Goal: Transaction & Acquisition: Purchase product/service

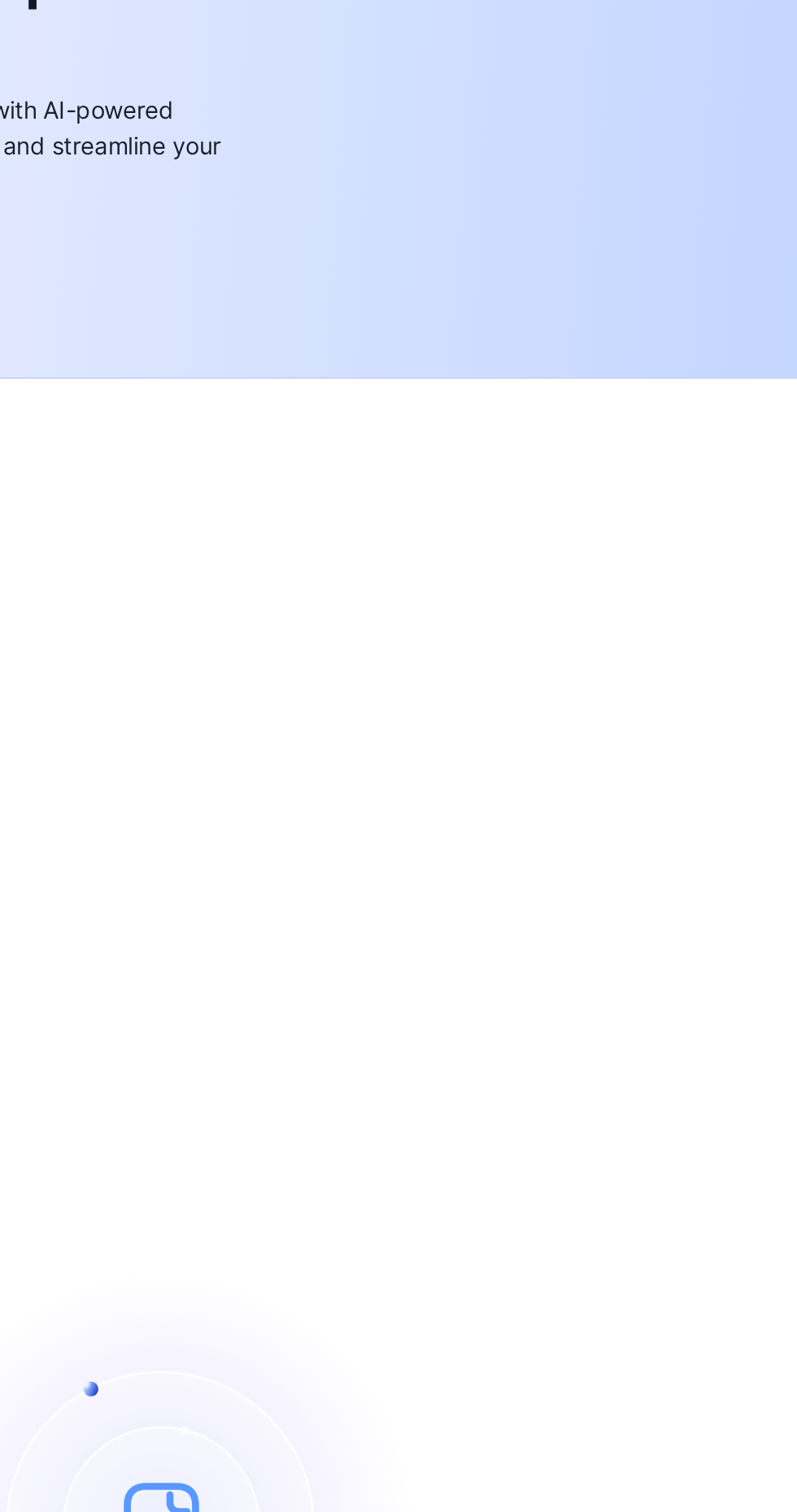
scroll to position [2, 0]
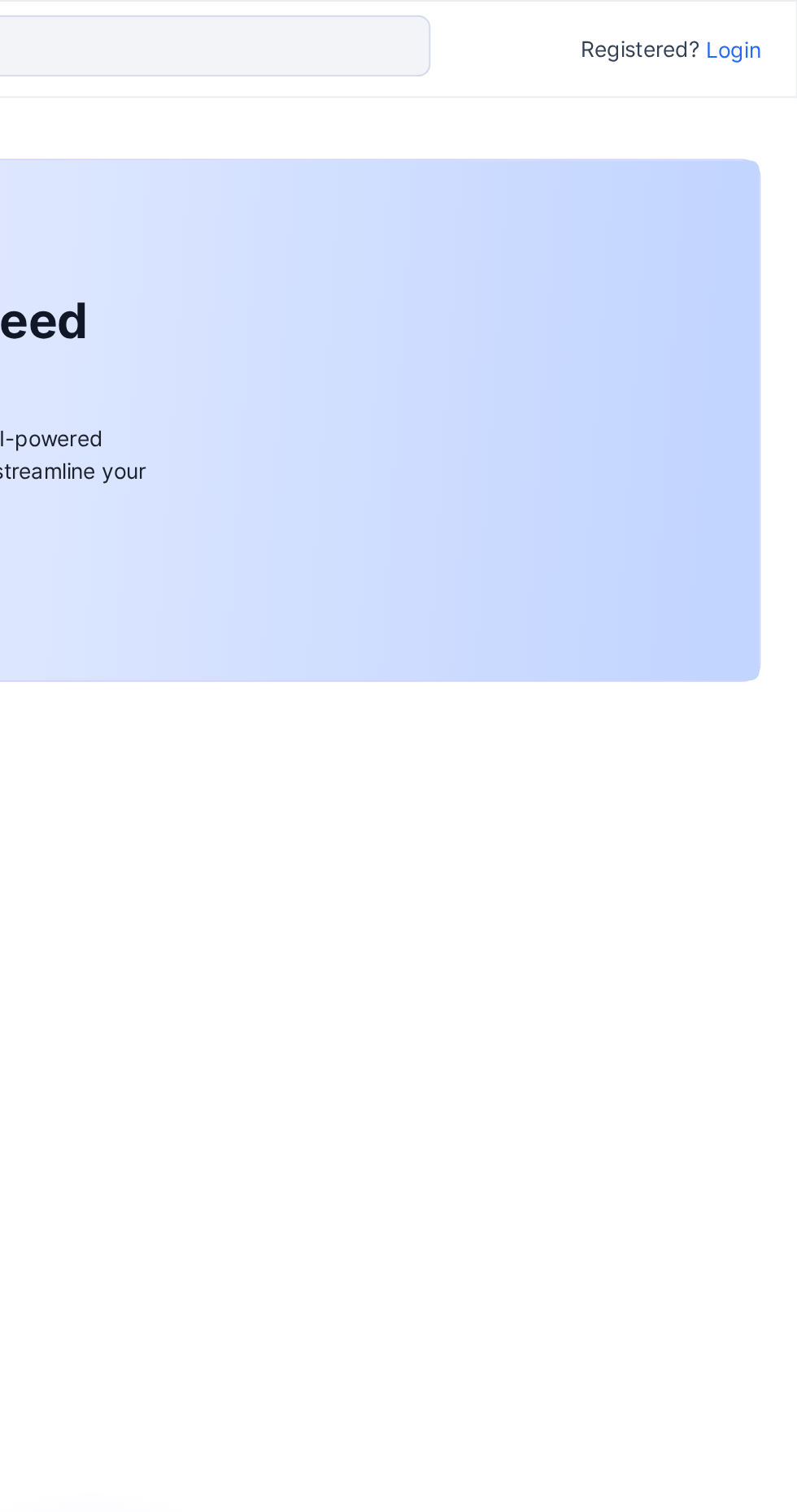
click at [762, 26] on p "Login" at bounding box center [762, 27] width 29 height 17
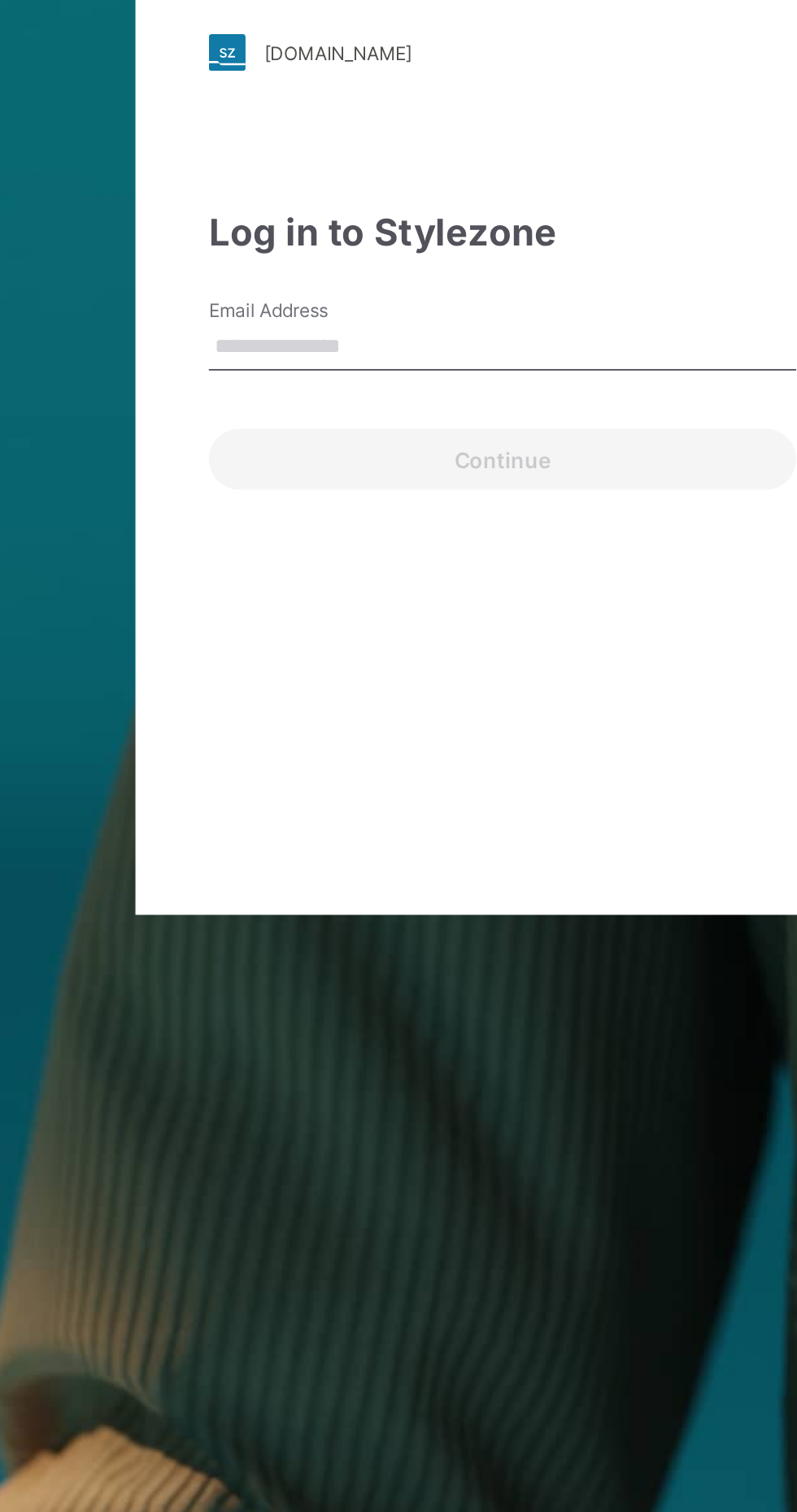
click at [369, 720] on input "Email Address" at bounding box center [398, 707] width 312 height 24
type input "**********"
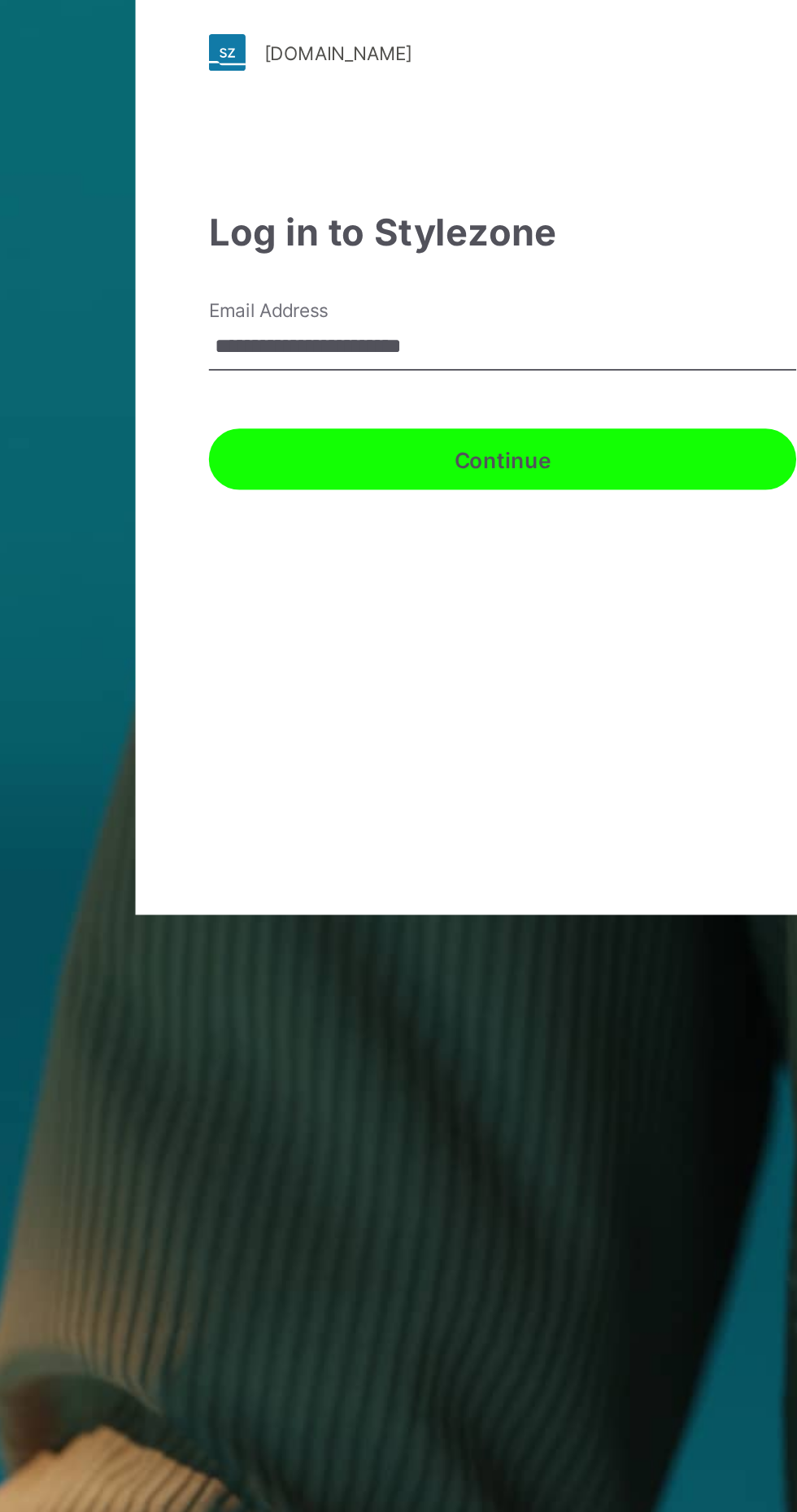
click at [456, 783] on button "Continue" at bounding box center [398, 767] width 312 height 33
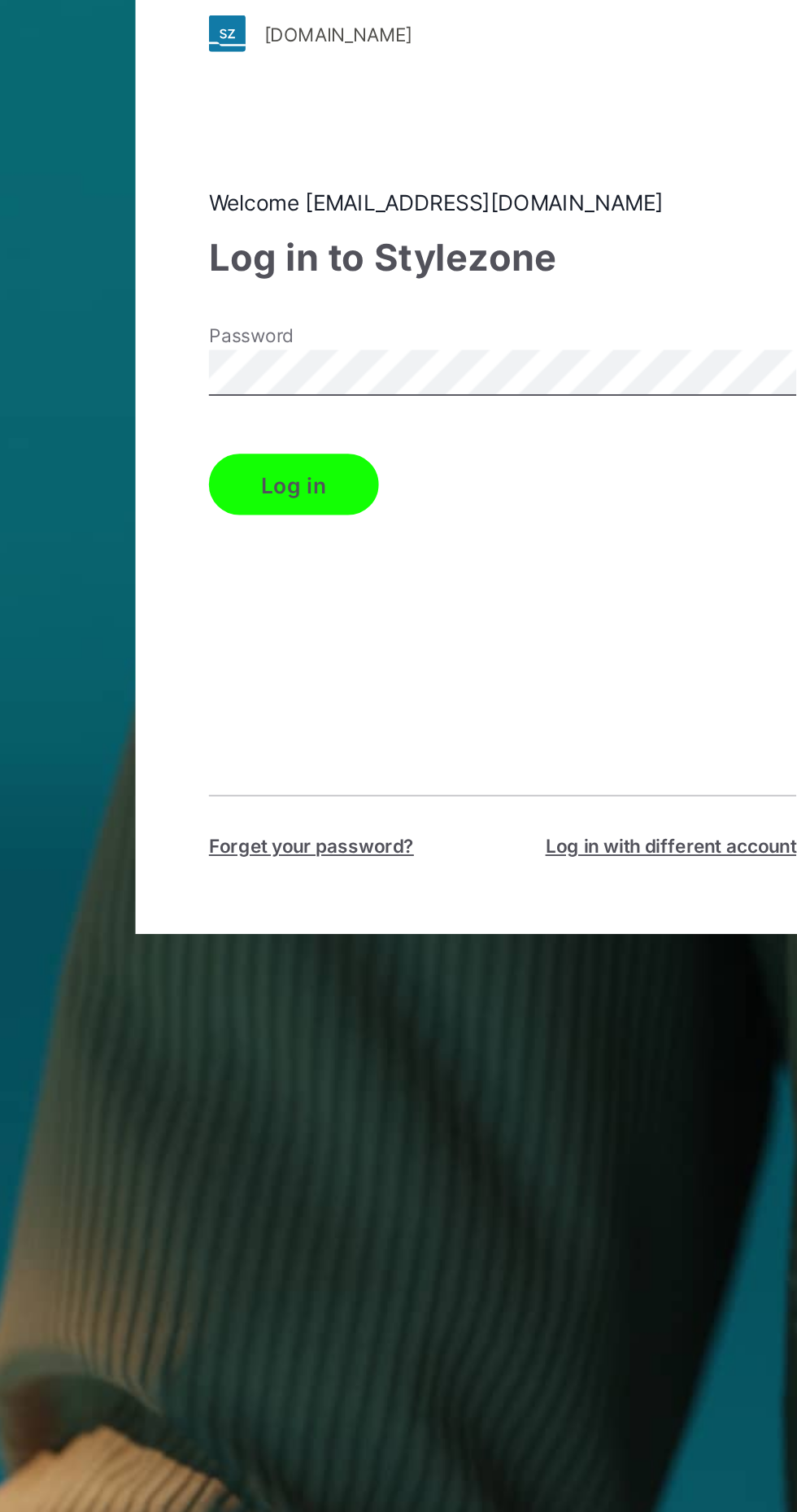
click at [310, 797] on button "Log in" at bounding box center [288, 782] width 91 height 33
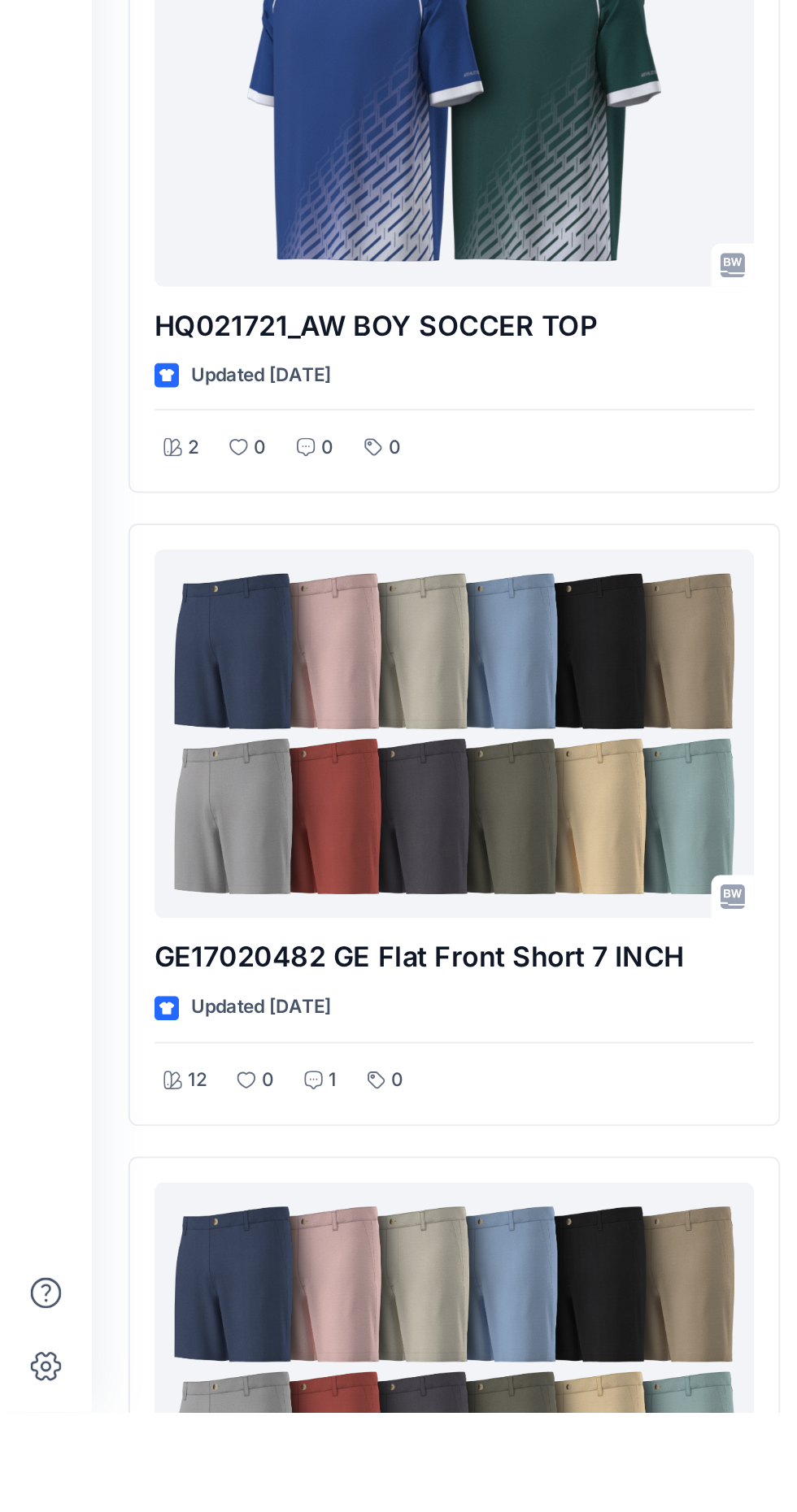
scroll to position [3898, 0]
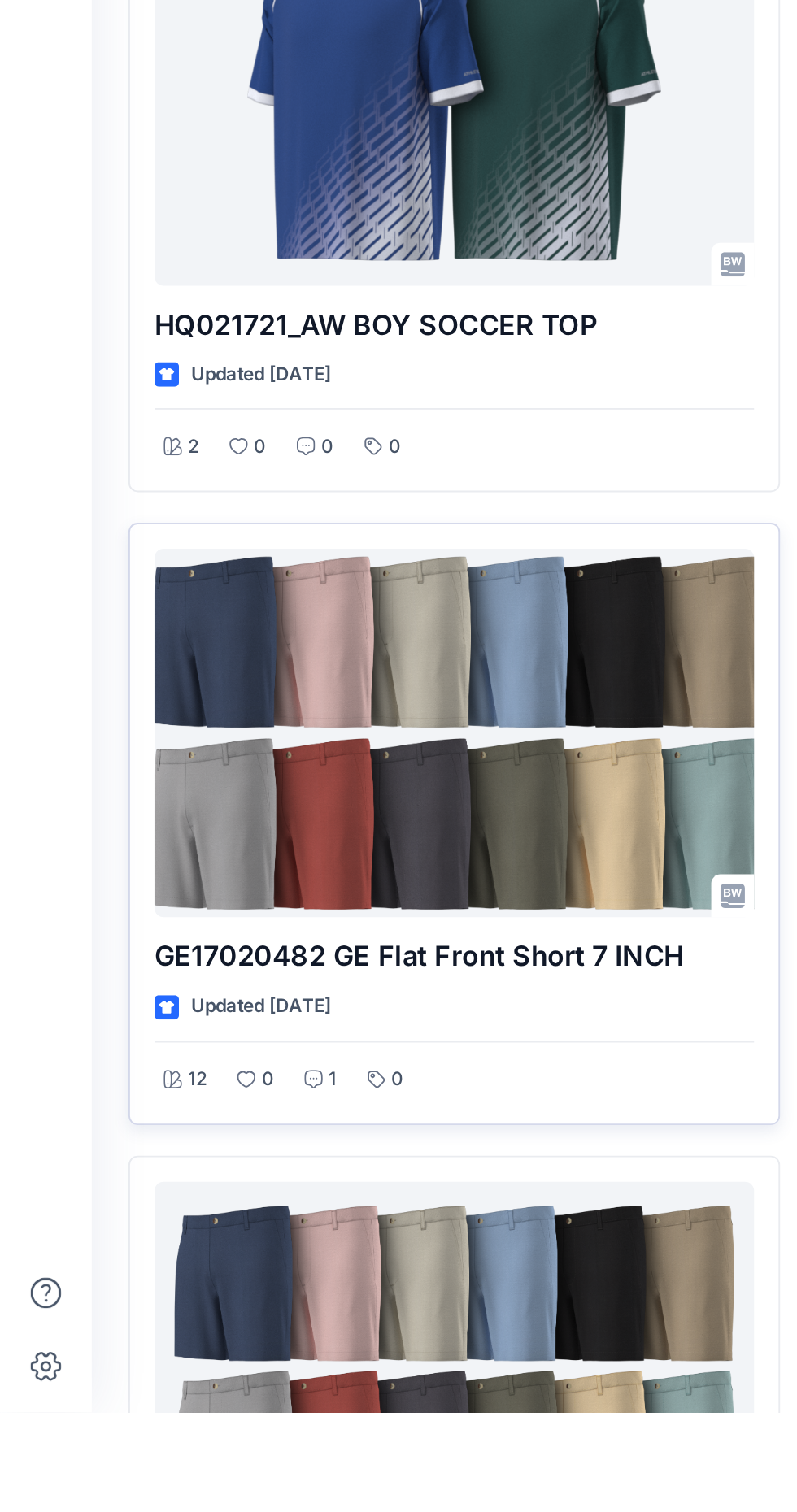
click at [275, 1170] on div at bounding box center [241, 1151] width 318 height 197
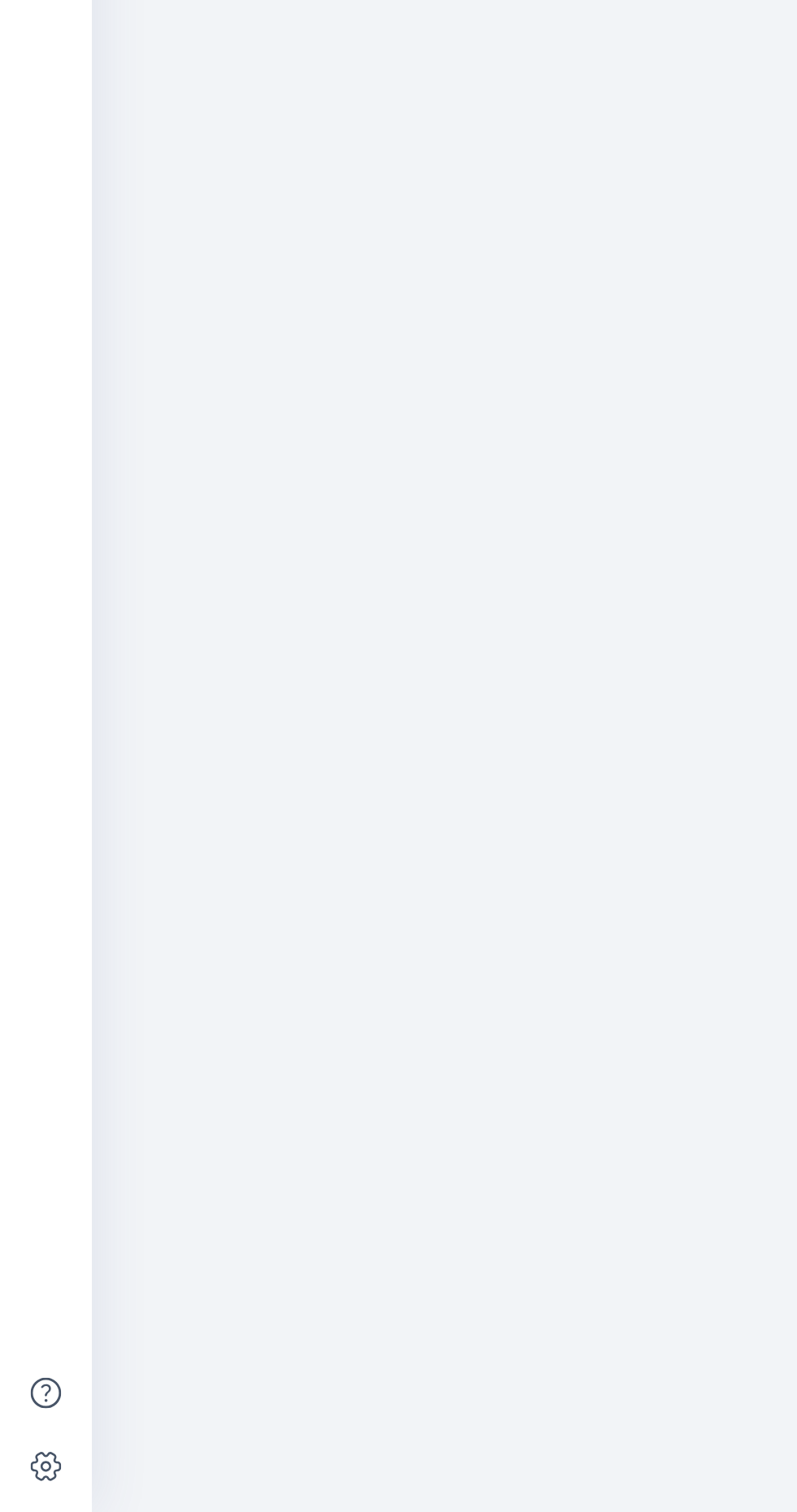
scroll to position [53, 0]
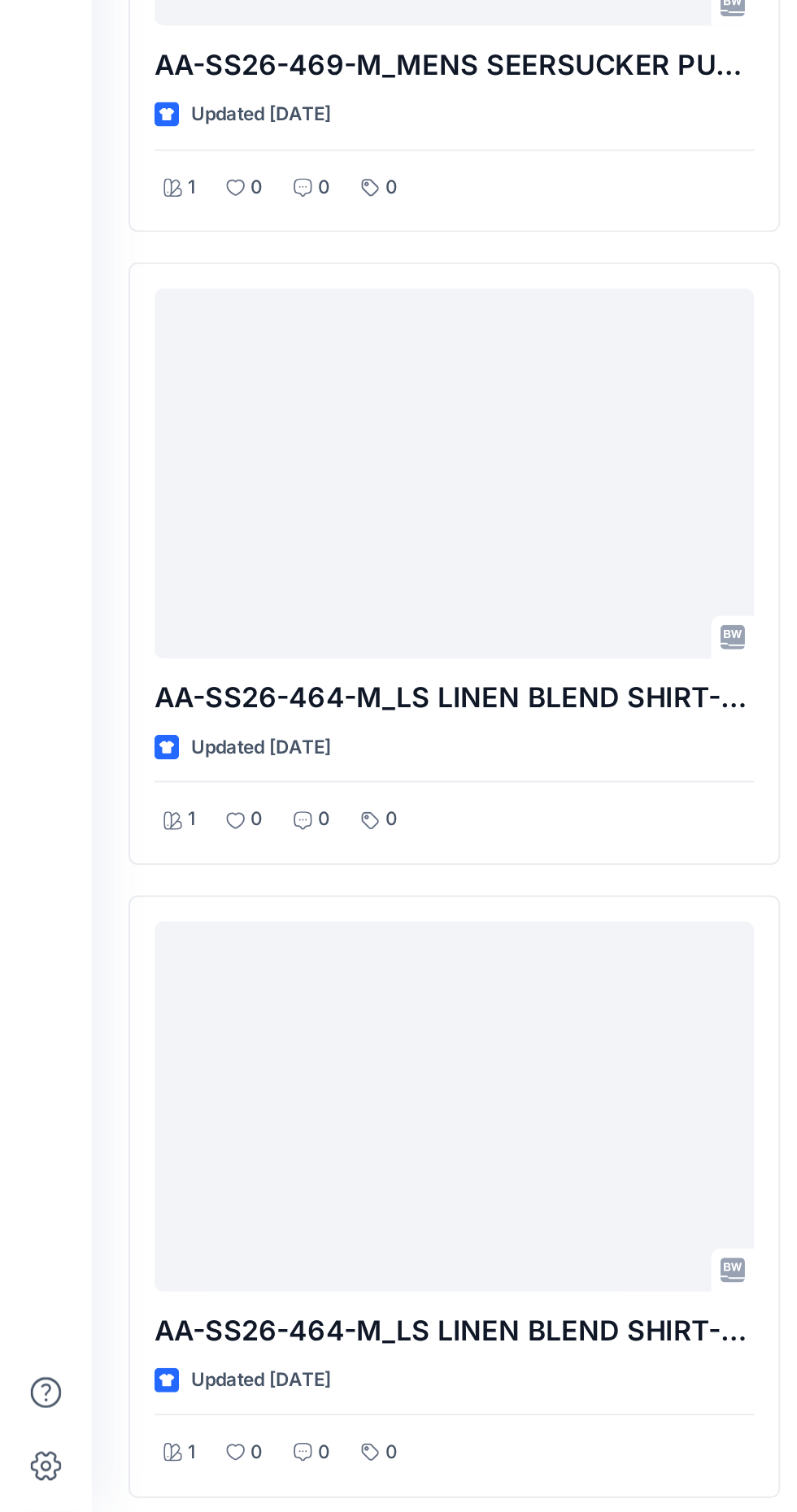
scroll to position [3898, 0]
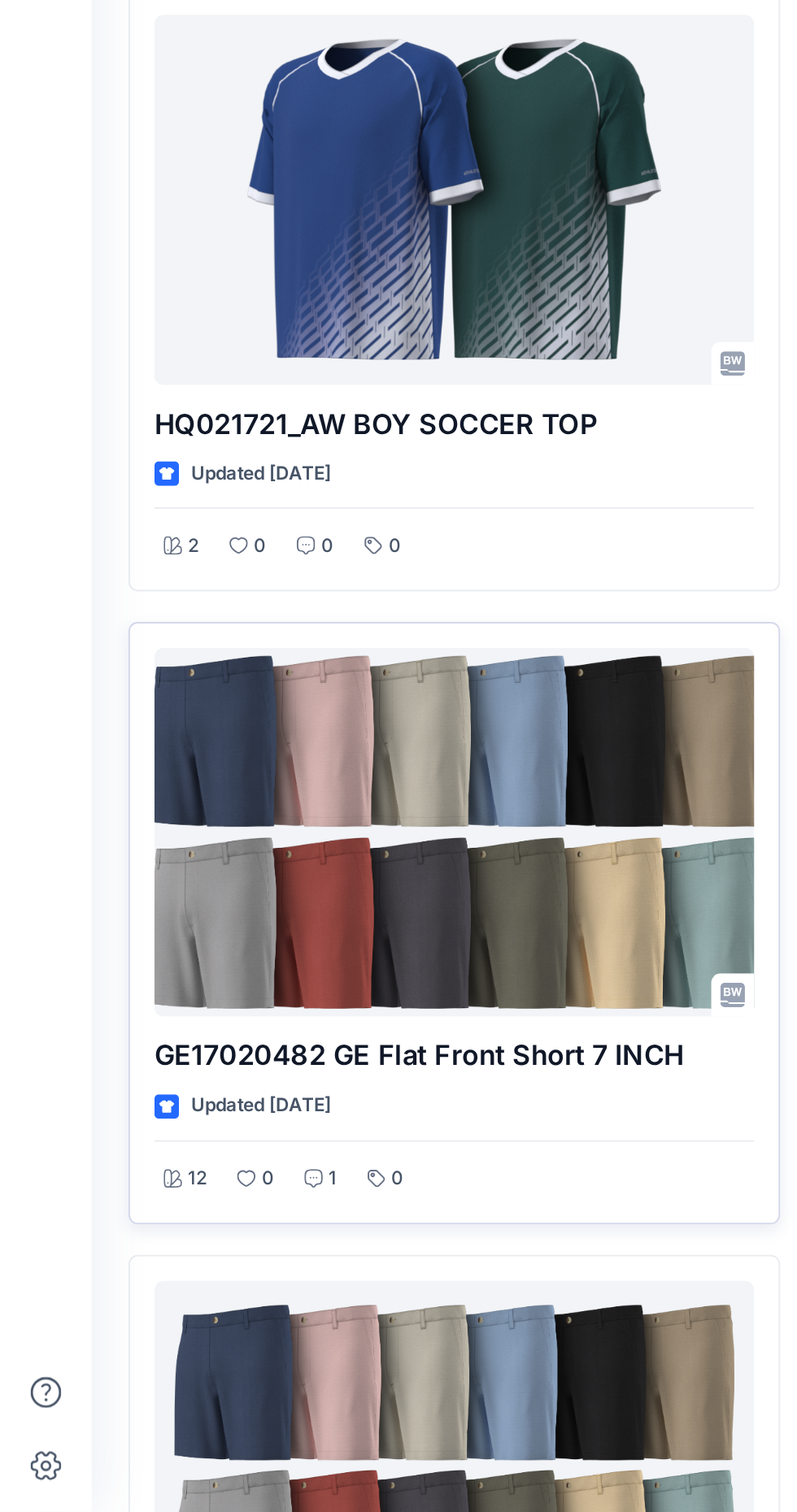
click at [333, 1133] on div at bounding box center [241, 1151] width 318 height 197
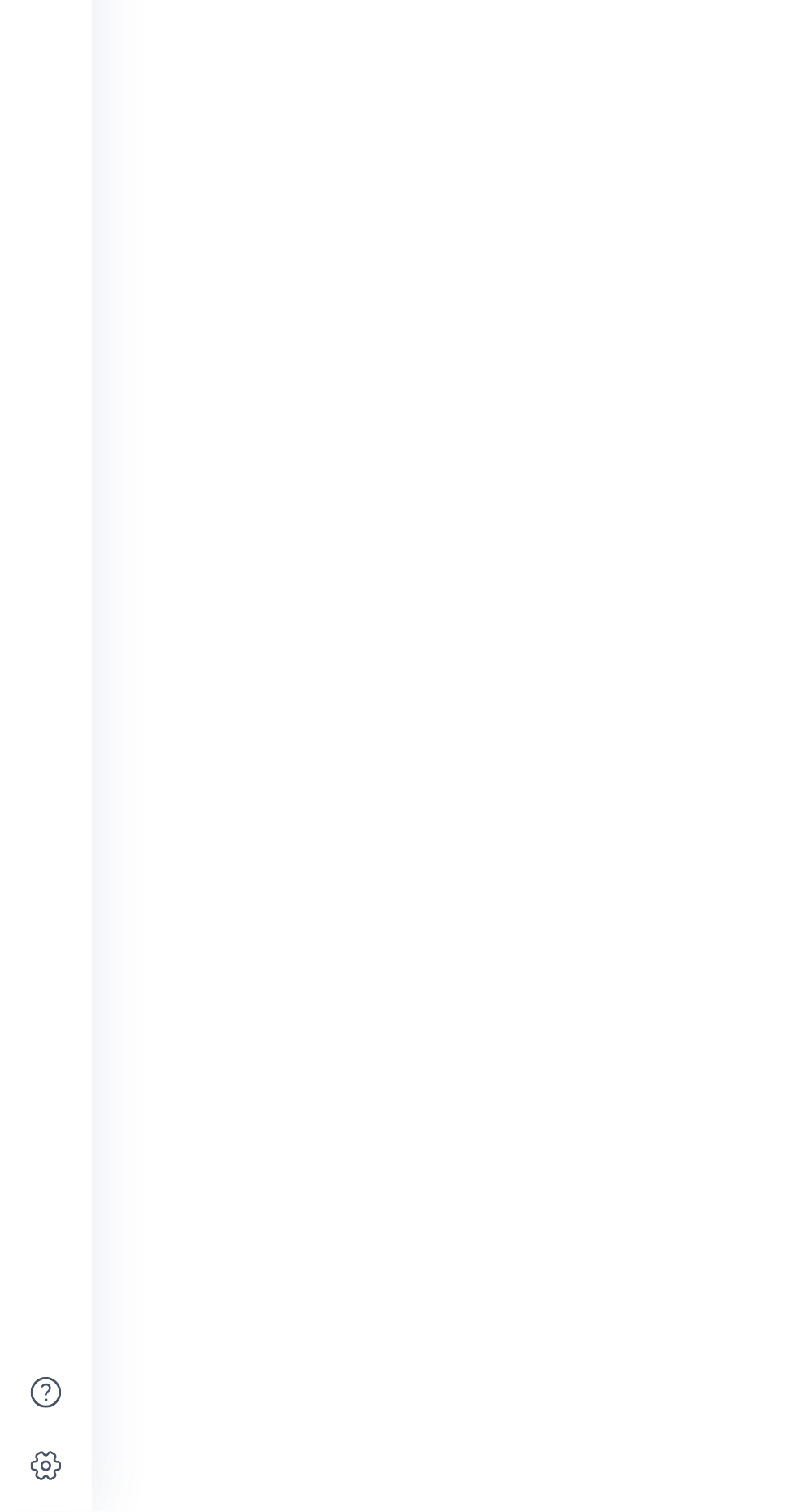
scroll to position [113, 0]
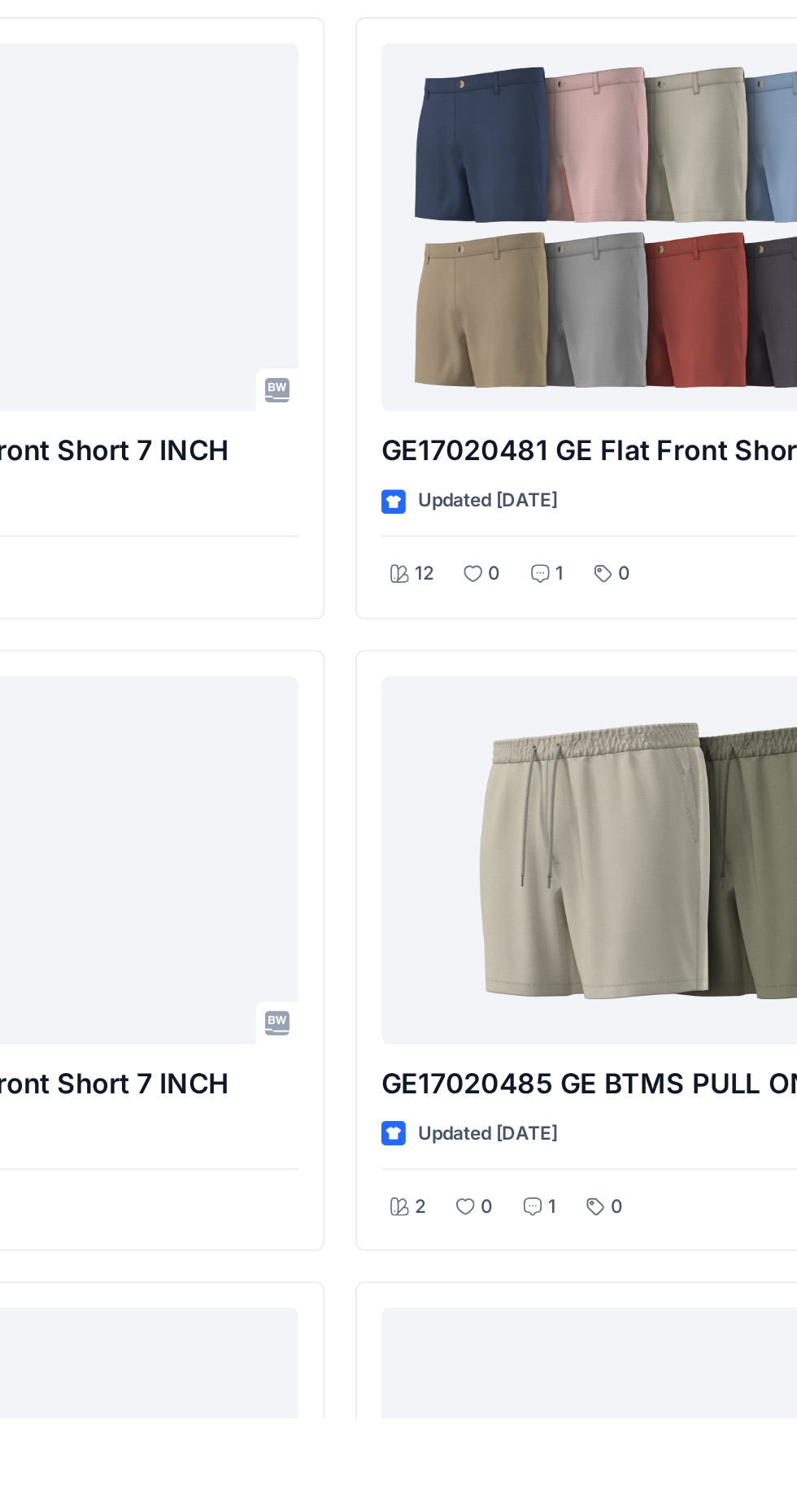
scroll to position [4169, 0]
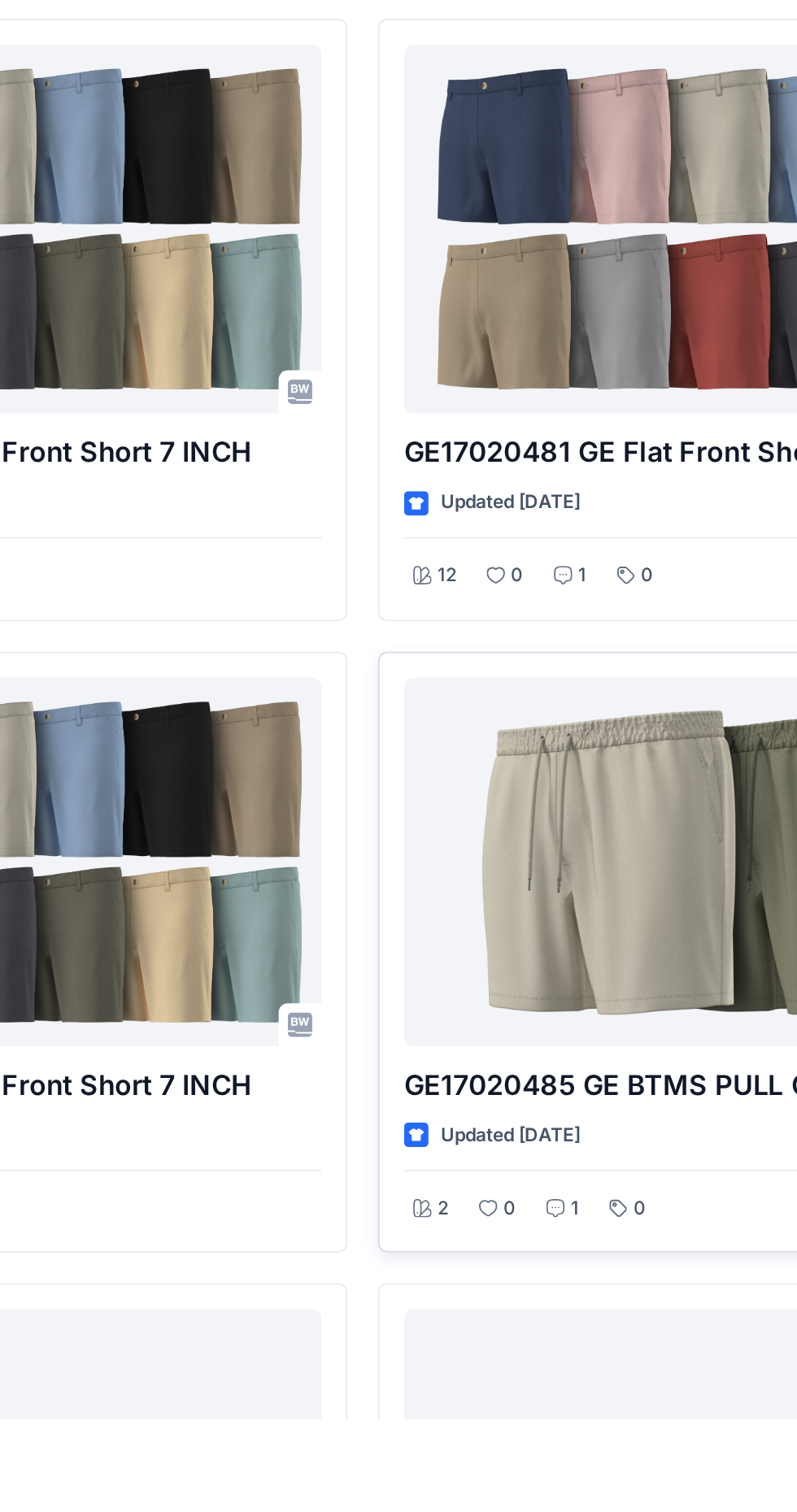
click at [589, 1212] on div at bounding box center [604, 1216] width 318 height 197
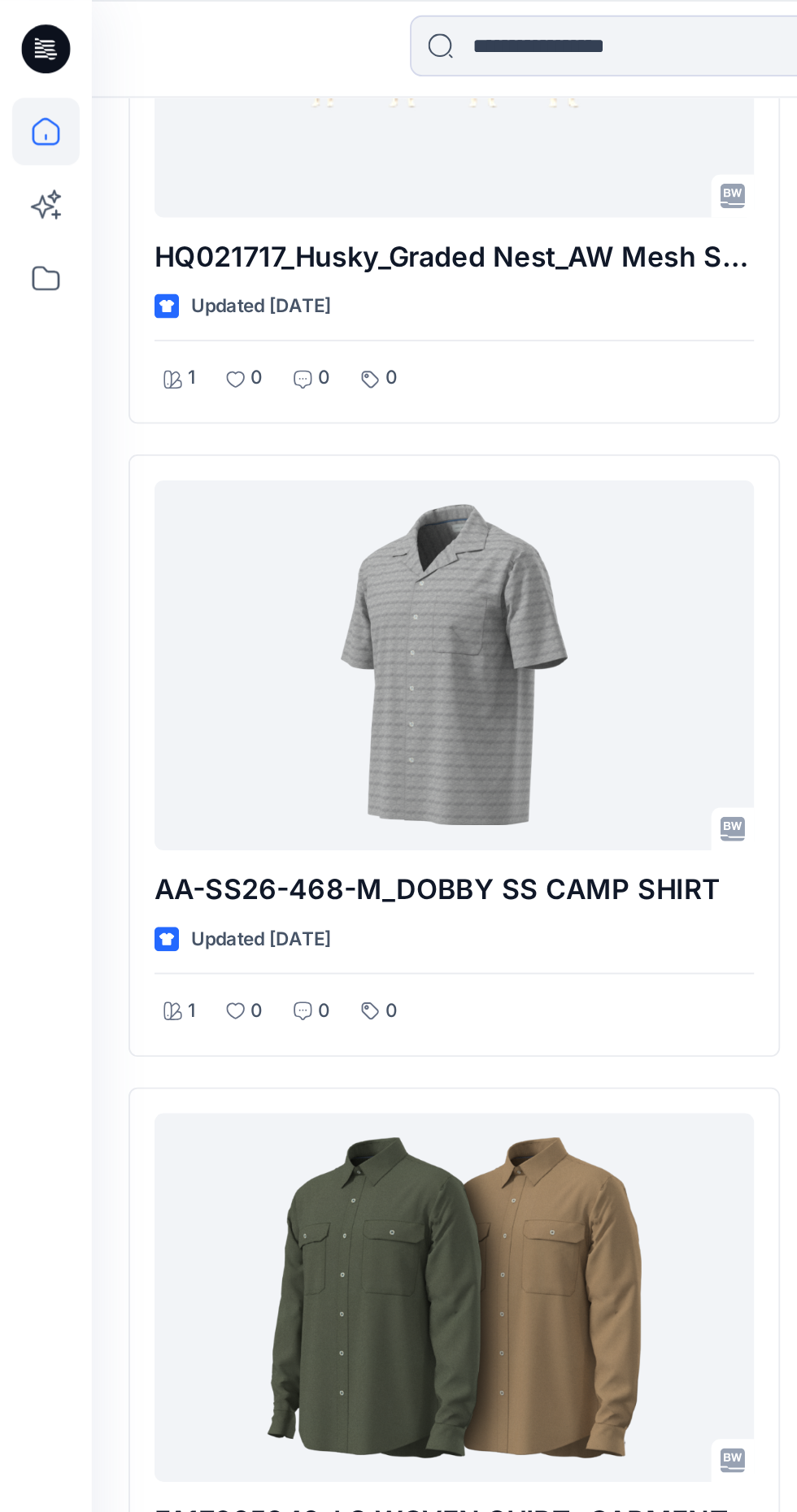
scroll to position [2674, 0]
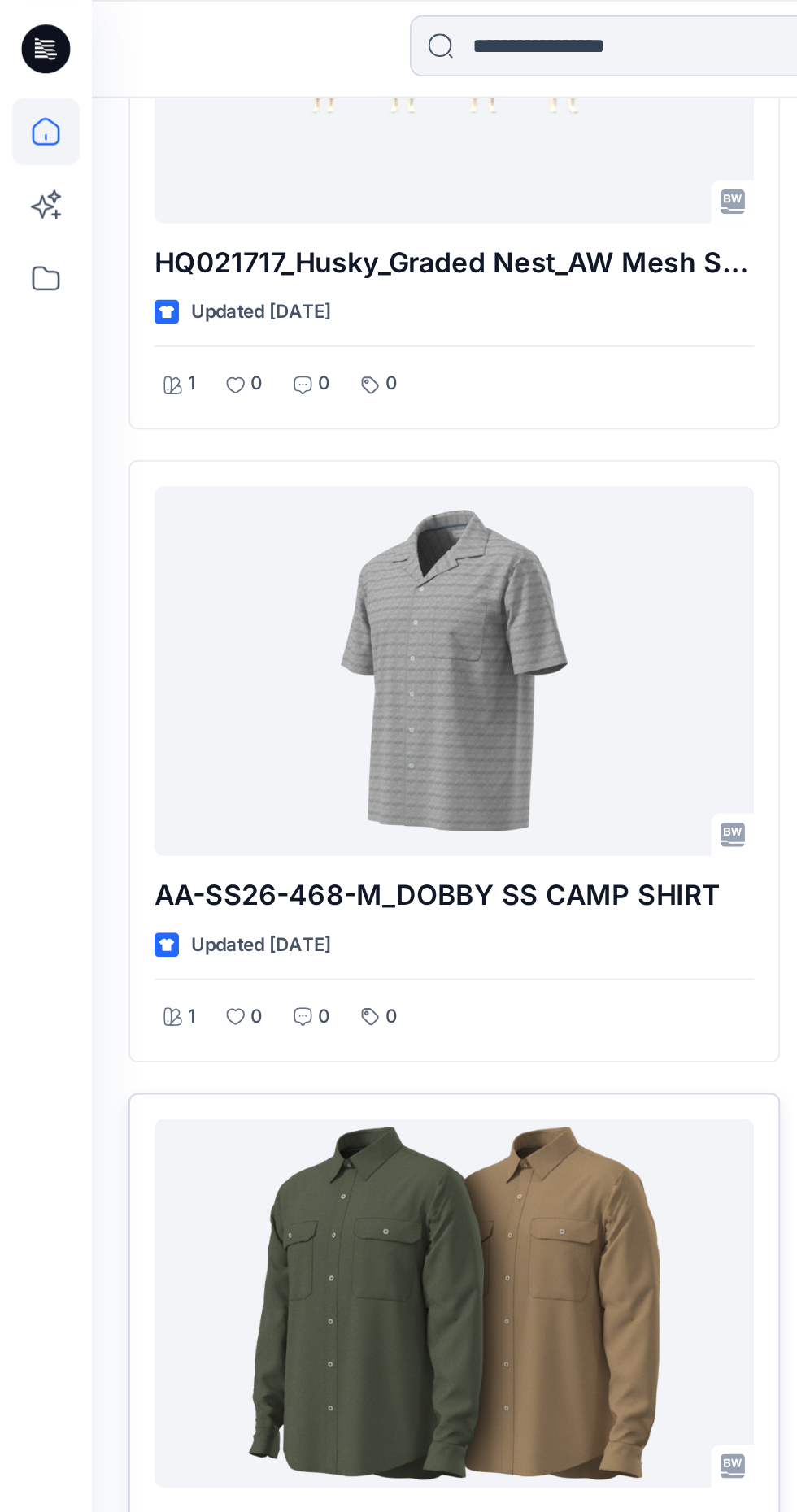
click at [299, 786] on div at bounding box center [241, 694] width 318 height 197
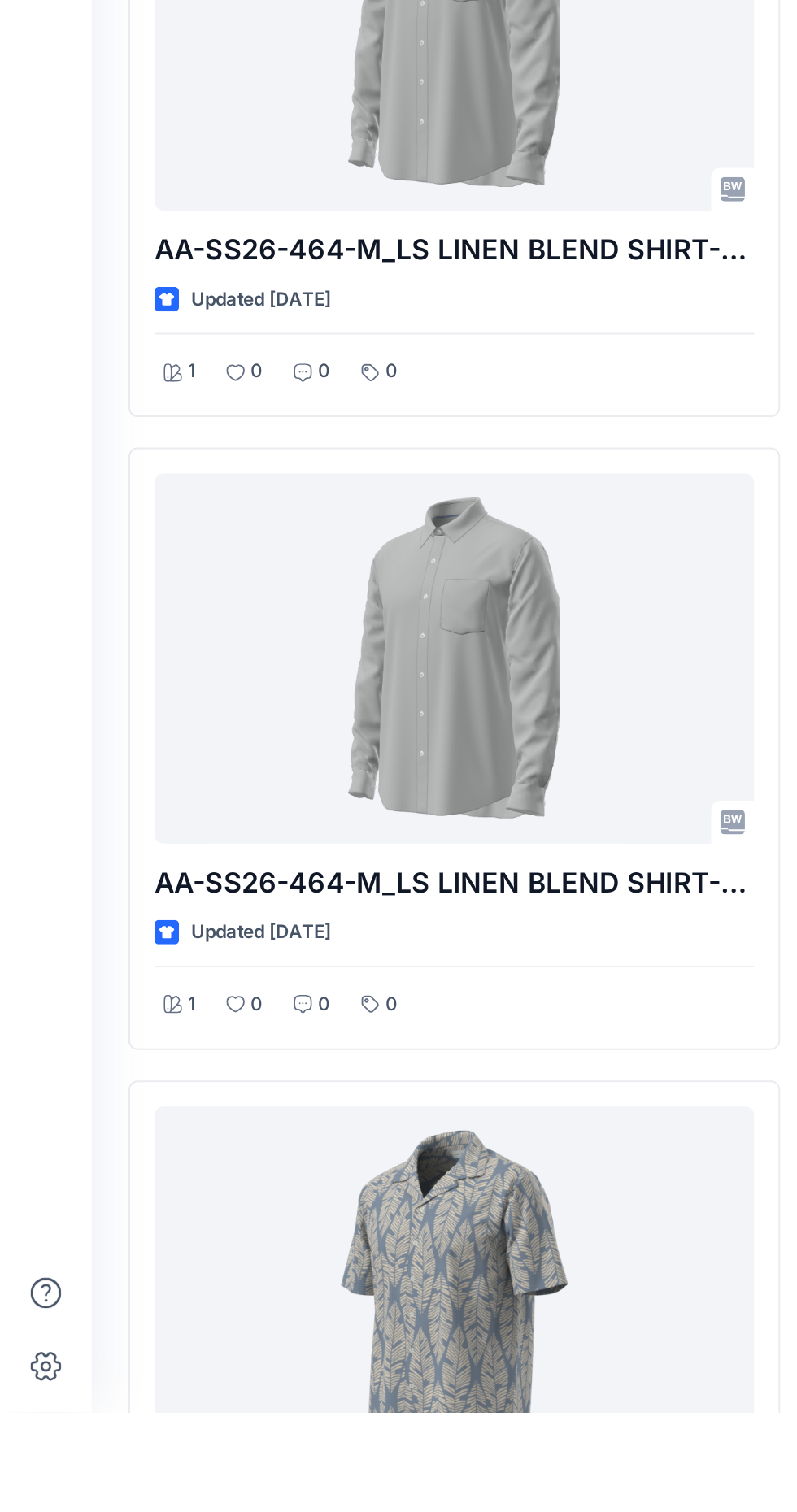
scroll to position [240, 0]
